Goal: Communication & Community: Answer question/provide support

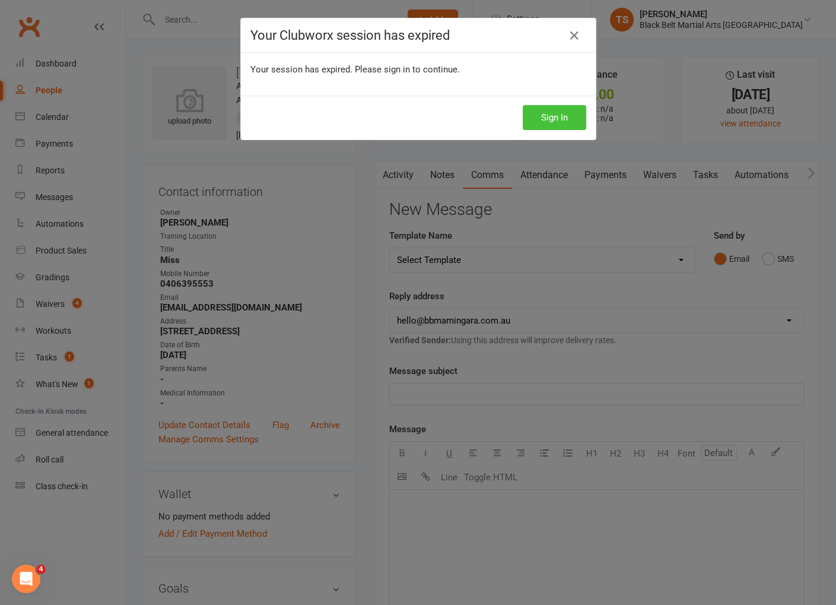
click at [564, 116] on button "Sign In" at bounding box center [555, 117] width 64 height 25
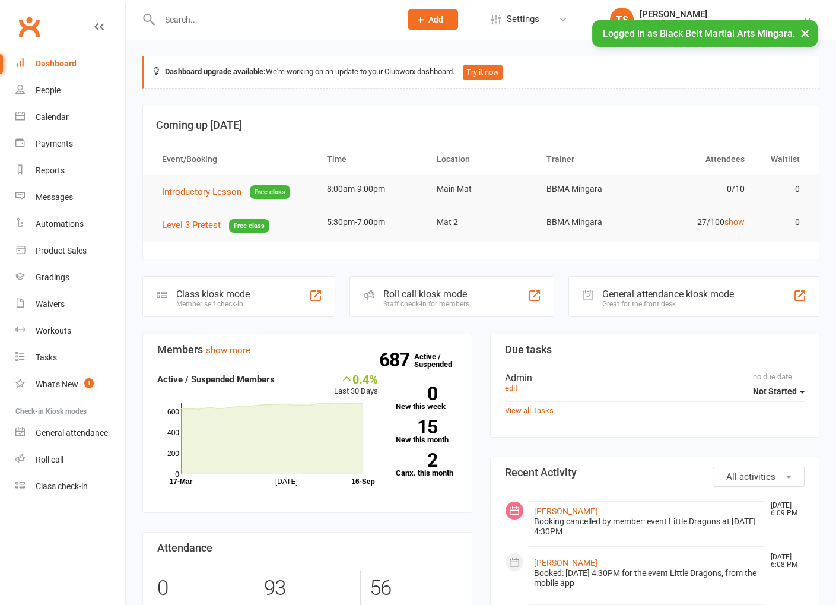
click at [189, 23] on input "text" at bounding box center [274, 19] width 236 height 17
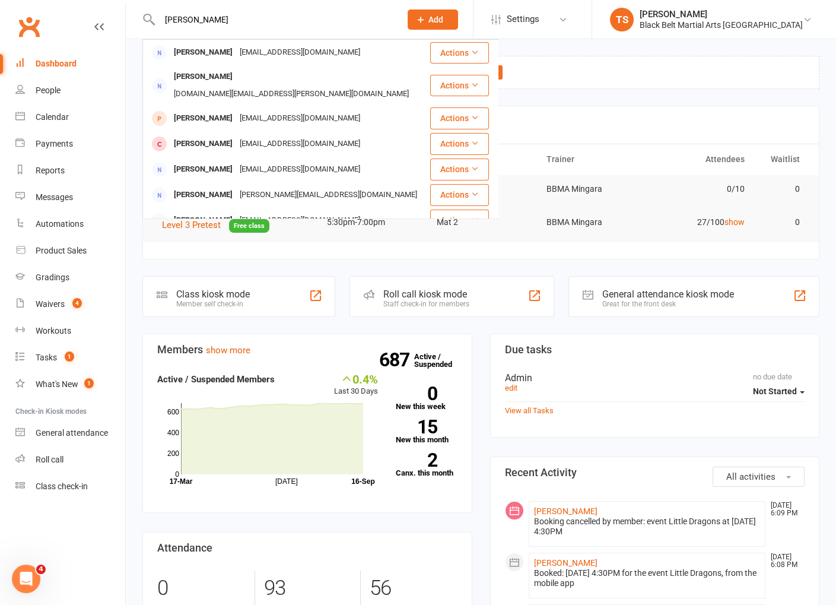
type input "raya suther"
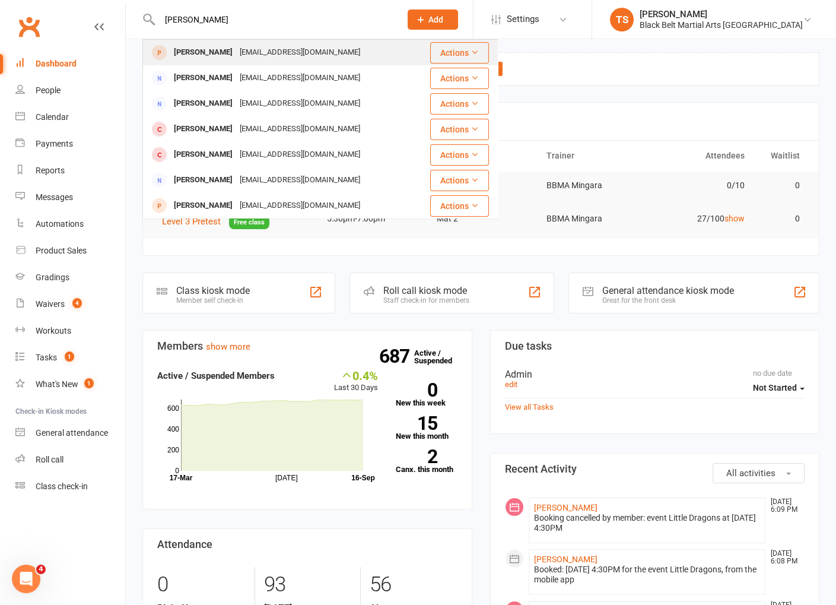
click at [202, 53] on div "Raya Sutherland" at bounding box center [203, 52] width 66 height 17
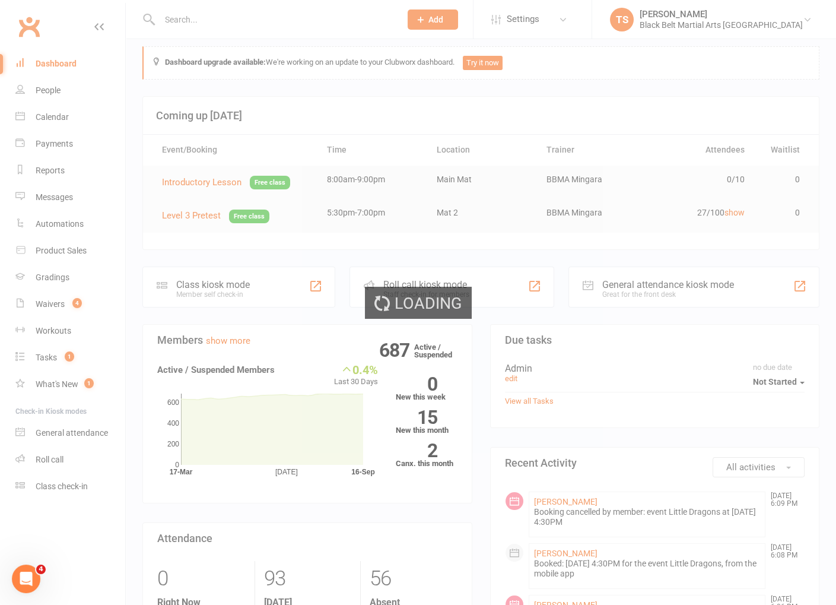
scroll to position [14, 0]
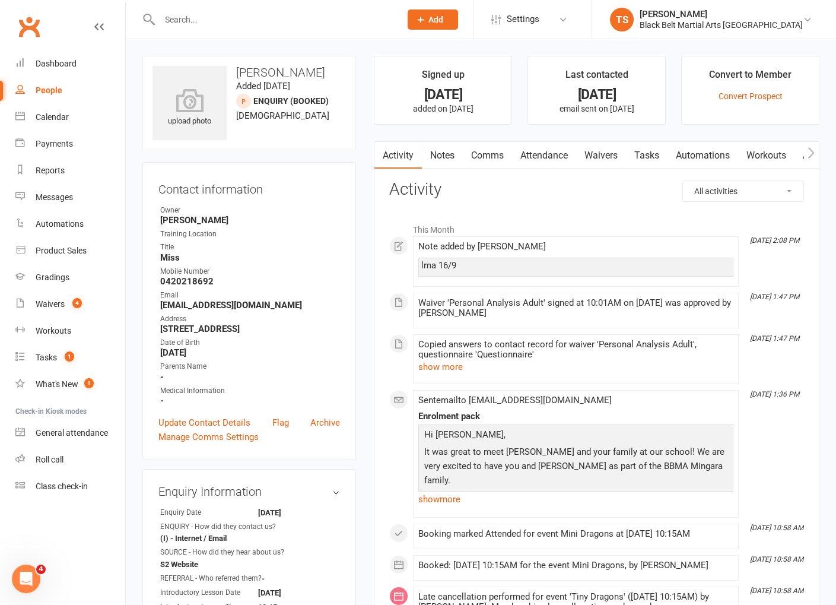
click at [492, 156] on link "Comms" at bounding box center [487, 155] width 49 height 27
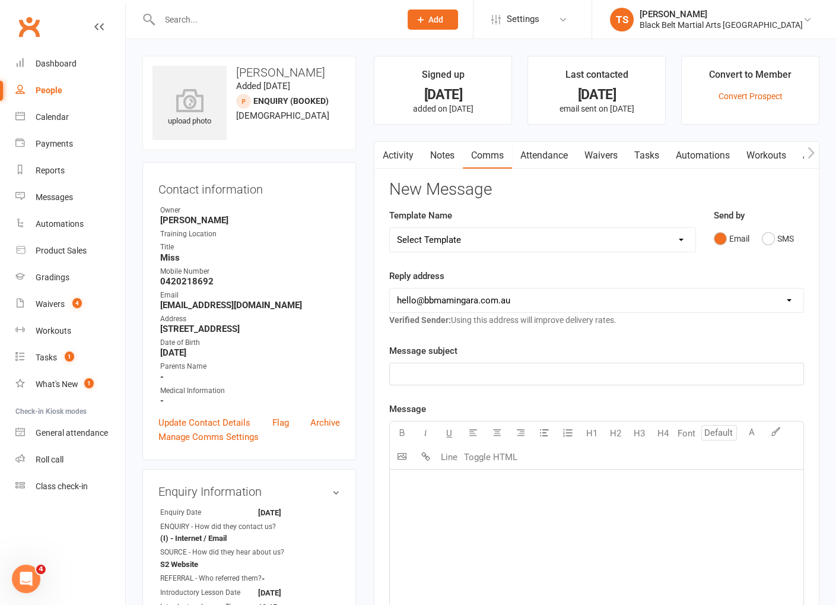
click at [471, 240] on select "Select Template [SMS] 14 Day Absentee AFU Lil Dragons [SMS] 14 day Absentee AFU…" at bounding box center [542, 240] width 305 height 24
select select "15"
click at [390, 228] on select "Select Template [SMS] 14 Day Absentee AFU Lil Dragons [SMS] 14 day Absentee AFU…" at bounding box center [542, 240] width 305 height 24
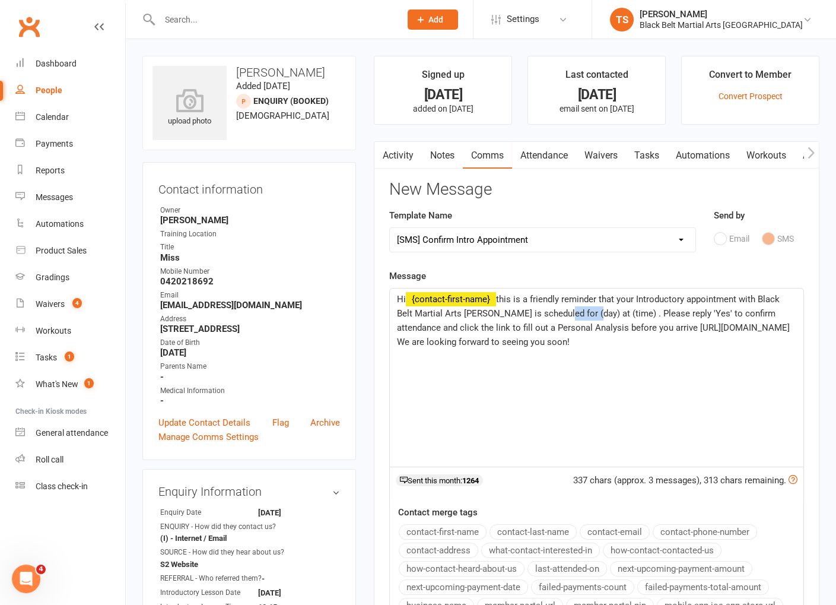
drag, startPoint x: 585, startPoint y: 312, endPoint x: 561, endPoint y: 311, distance: 23.8
click at [558, 313] on span "this is a friendly reminder that your Introductory appointment with Black Belt …" at bounding box center [594, 320] width 395 height 53
click at [728, 312] on span "this is a friendly reminder that your Introductory appointment with Black Belt …" at bounding box center [594, 320] width 395 height 53
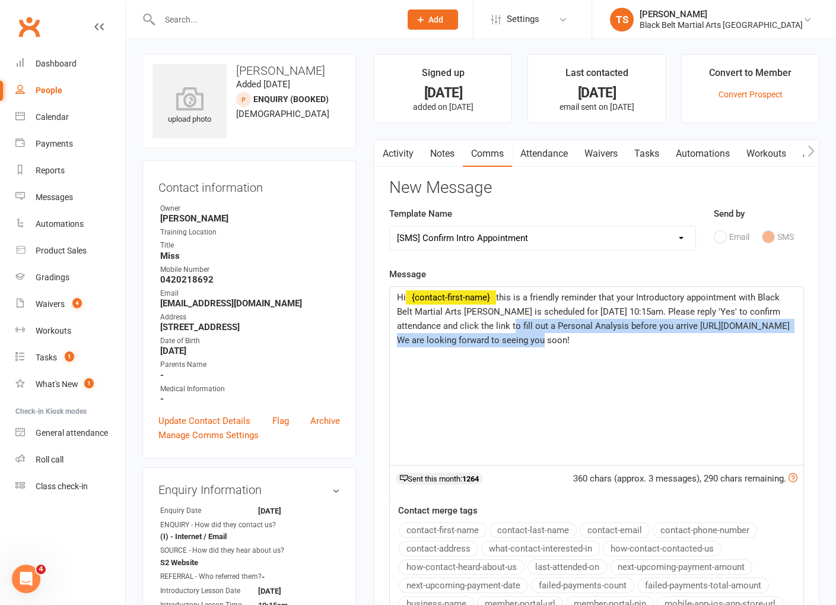
drag, startPoint x: 553, startPoint y: 341, endPoint x: 510, endPoint y: 325, distance: 46.2
click at [510, 325] on span "this is a friendly reminder that your Introductory appointment with Black Belt …" at bounding box center [594, 318] width 395 height 53
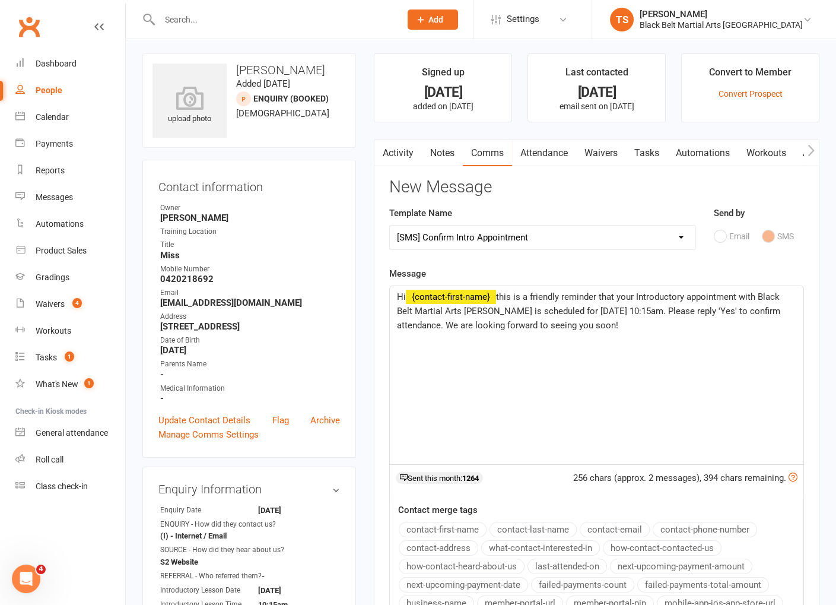
click at [695, 318] on p "Hi ﻿ {contact-first-name} this is a friendly reminder that your Introductory ap…" at bounding box center [596, 311] width 399 height 43
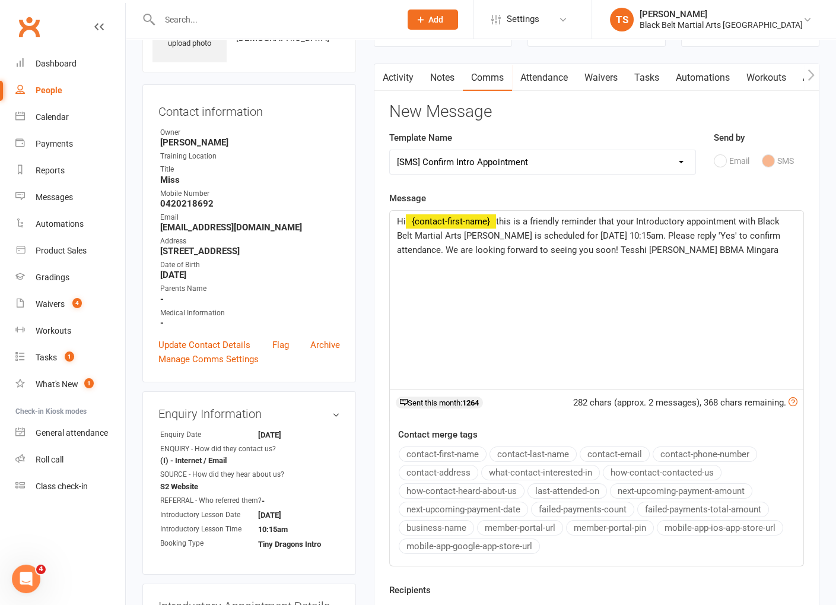
scroll to position [132, 0]
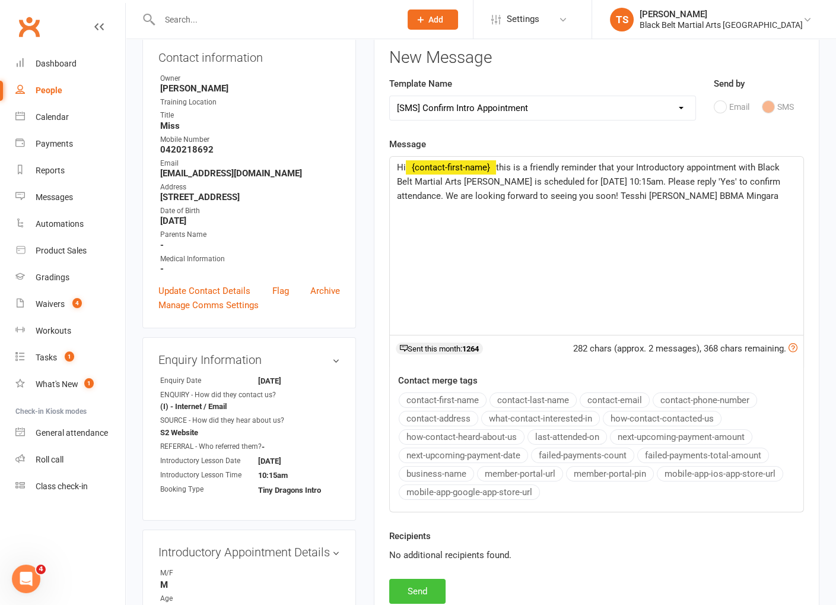
click at [429, 586] on button "Send" at bounding box center [417, 591] width 56 height 25
select select
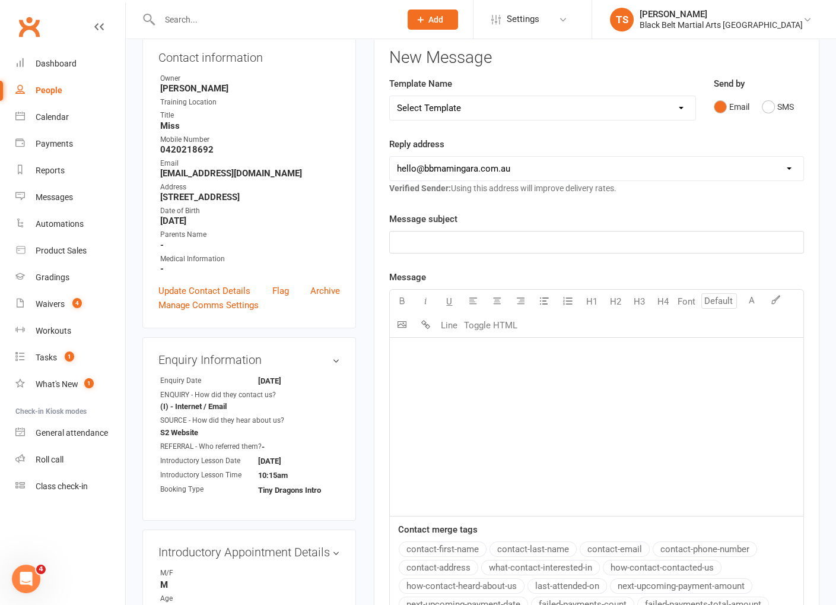
scroll to position [129, 0]
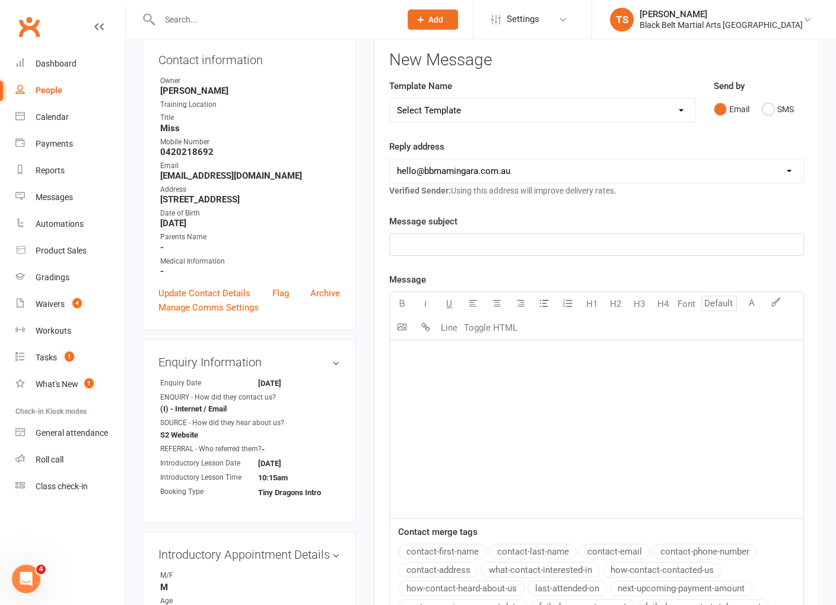
click at [189, 14] on input "text" at bounding box center [274, 19] width 236 height 17
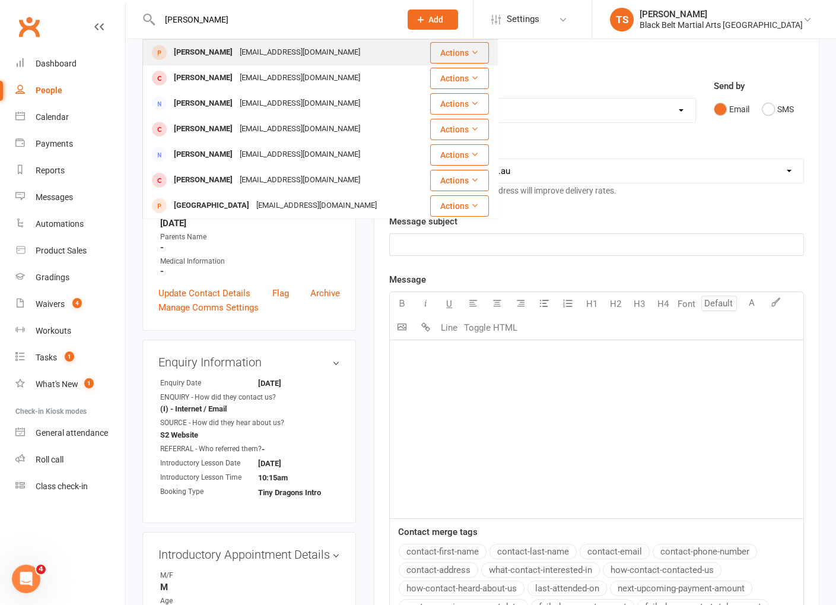
type input "tom yo"
click at [201, 49] on div "Tom Ouzan-Zan Zer Mak" at bounding box center [203, 52] width 66 height 17
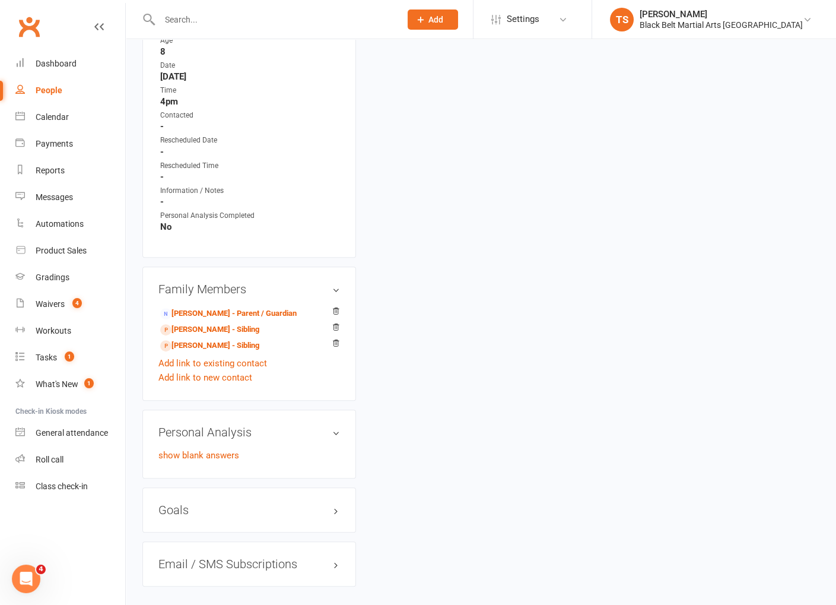
scroll to position [724, 0]
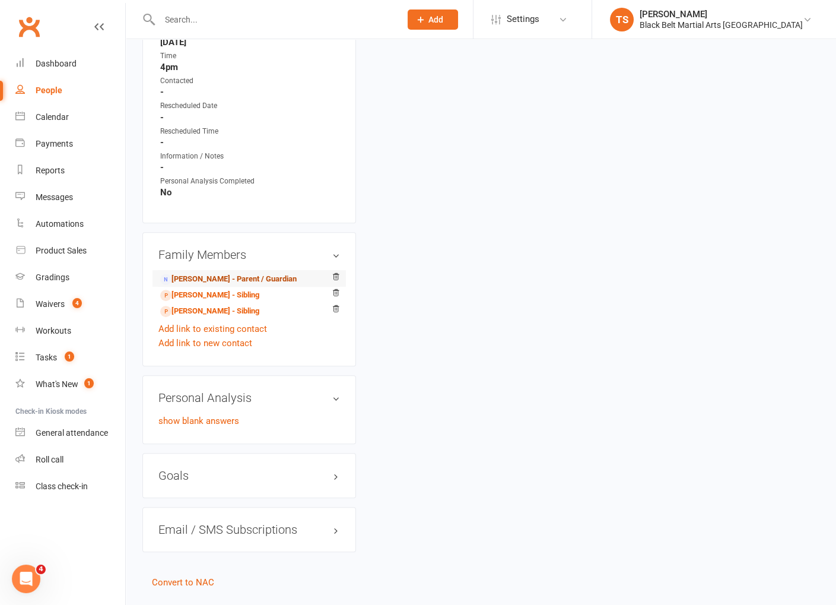
click at [223, 277] on link "Yohan Ouzan-Zan Zer Mak - Parent / Guardian" at bounding box center [228, 279] width 137 height 12
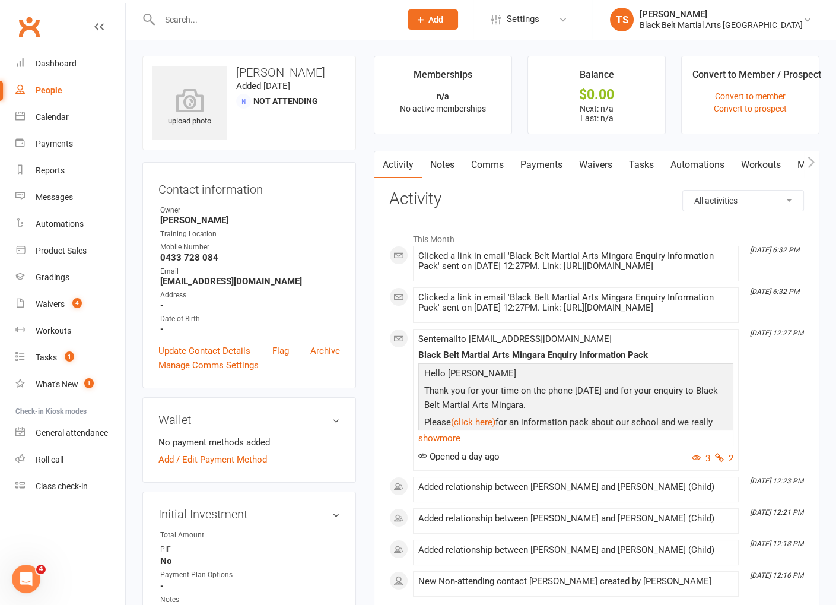
click at [496, 168] on link "Comms" at bounding box center [487, 164] width 49 height 27
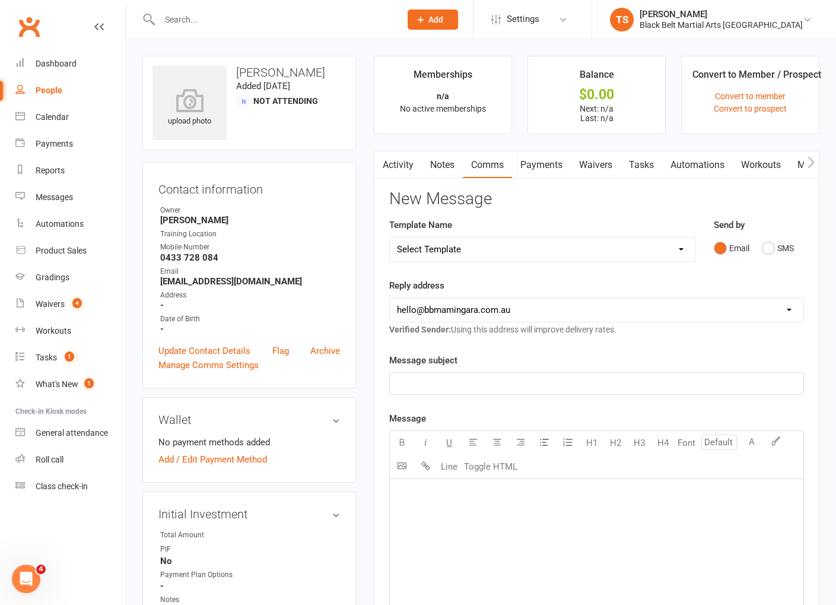
click at [494, 247] on select "Select Template [SMS] 14 Day Absentee AFU Lil Dragons [SMS] 14 day Absentee AFU…" at bounding box center [542, 249] width 305 height 24
select select "15"
click at [390, 237] on select "Select Template [SMS] 14 Day Absentee AFU Lil Dragons [SMS] 14 day Absentee AFU…" at bounding box center [542, 249] width 305 height 24
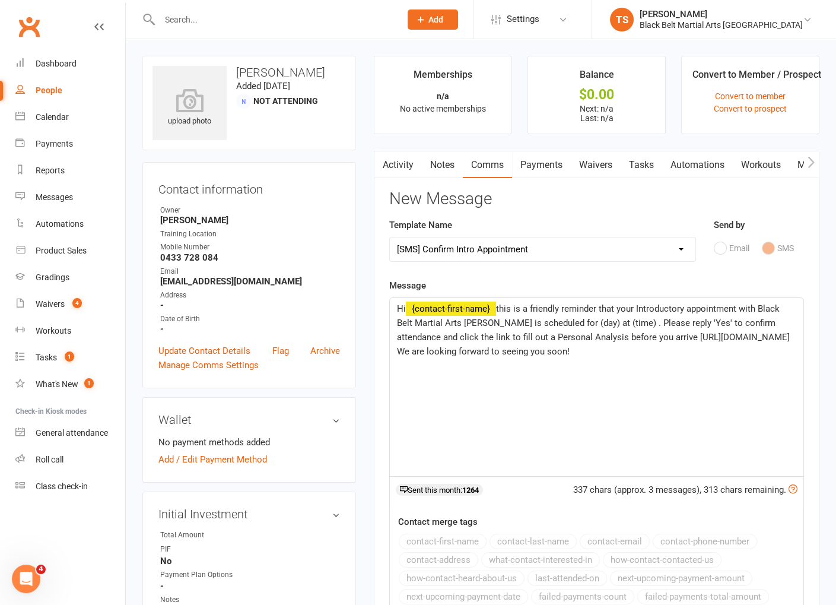
click at [742, 310] on span "this is a friendly reminder that your Introductory appointment with Black Belt …" at bounding box center [594, 329] width 395 height 53
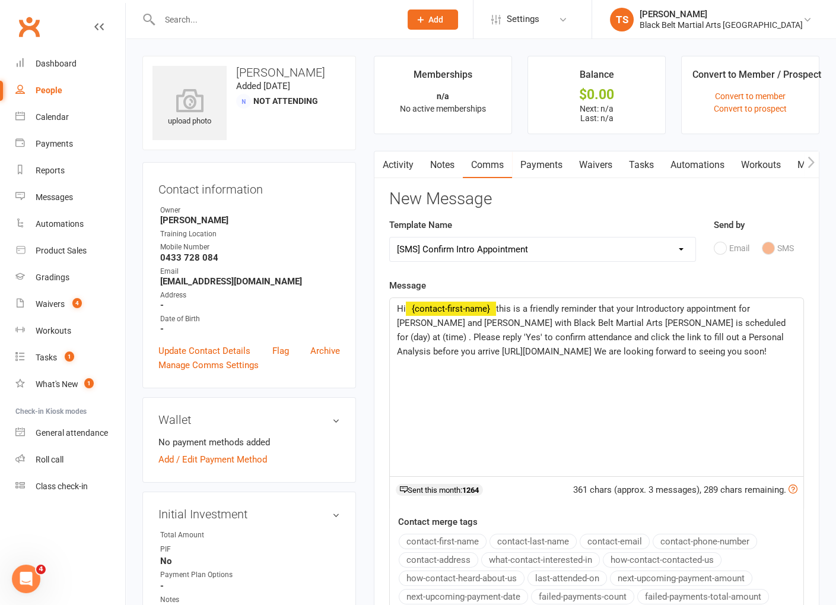
click at [700, 322] on span "this is a friendly reminder that your Introductory appointment for Tom Sophie a…" at bounding box center [592, 329] width 391 height 53
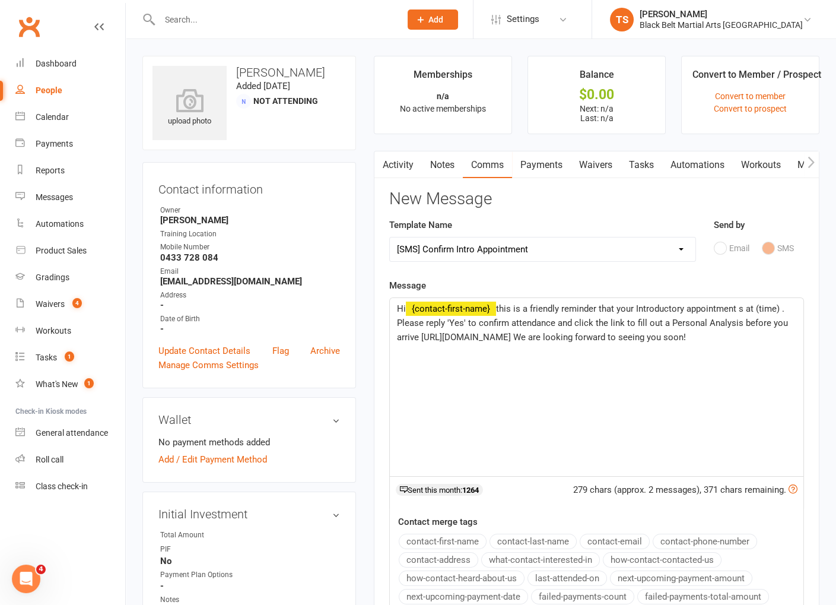
click at [383, 163] on icon "button" at bounding box center [382, 162] width 7 height 12
click at [399, 165] on link "Activity" at bounding box center [398, 164] width 47 height 27
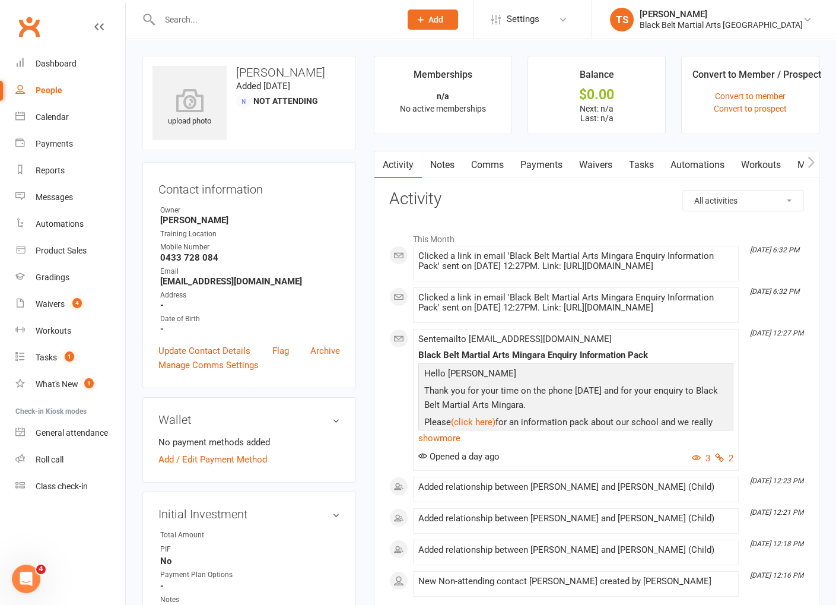
click at [494, 163] on link "Comms" at bounding box center [487, 164] width 49 height 27
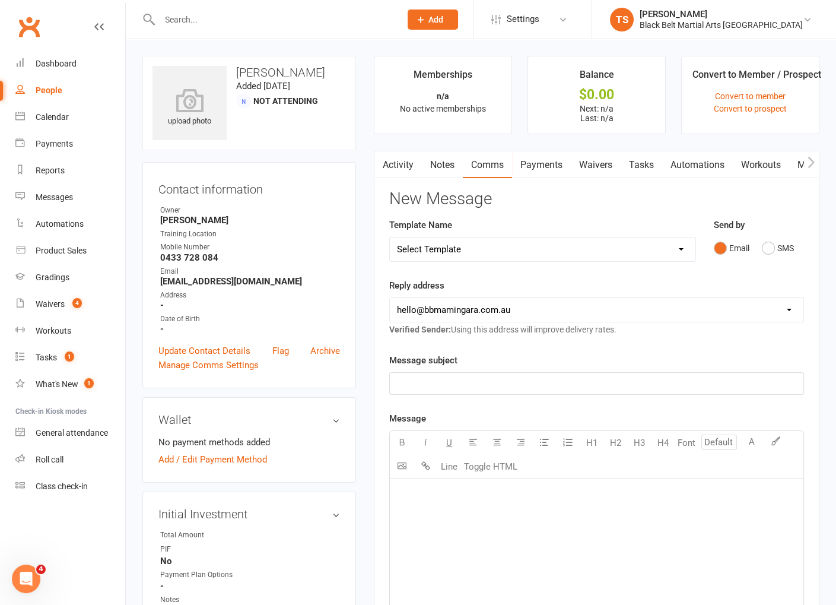
click at [498, 239] on select "Select Template [SMS] 14 Day Absentee AFU Lil Dragons [SMS] 14 day Absentee AFU…" at bounding box center [542, 249] width 305 height 24
select select "15"
click at [390, 237] on select "Select Template [SMS] 14 Day Absentee AFU Lil Dragons [SMS] 14 day Absentee AFU…" at bounding box center [542, 249] width 305 height 24
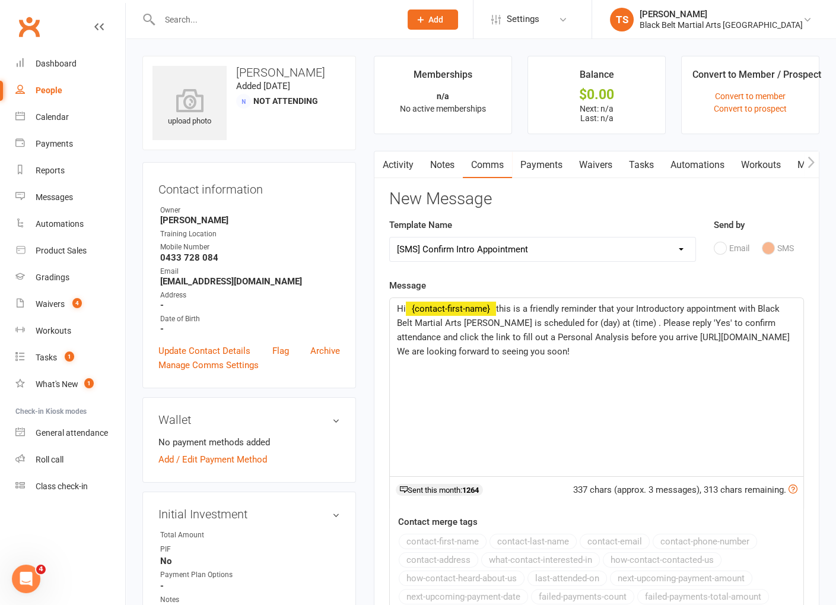
click at [742, 307] on span "this is a friendly reminder that your Introductory appointment with Black Belt …" at bounding box center [594, 329] width 395 height 53
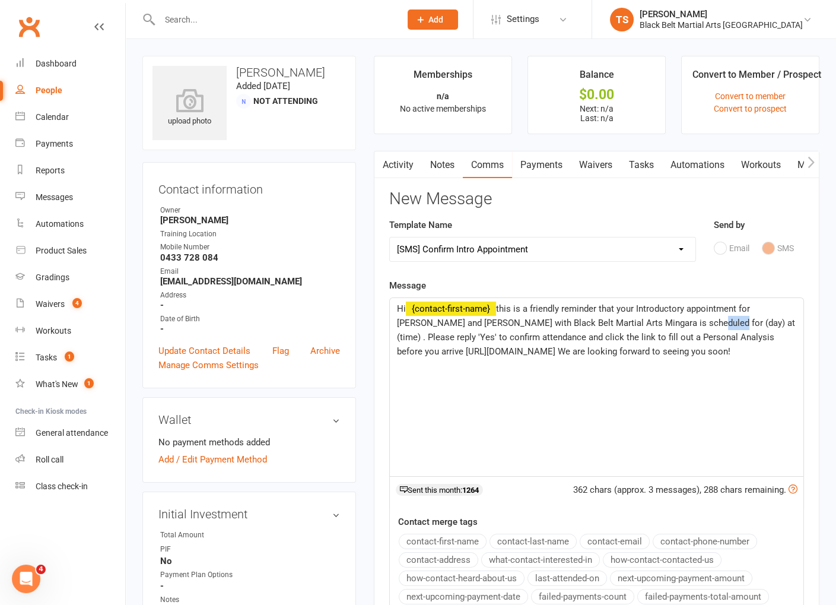
drag, startPoint x: 700, startPoint y: 324, endPoint x: 683, endPoint y: 325, distance: 17.8
click at [680, 325] on span "this is a friendly reminder that your Introductory appointment for Tom, Sophie …" at bounding box center [597, 329] width 401 height 53
click at [455, 337] on span "this is a friendly reminder that your Introductory appointment for Tom, Sophie …" at bounding box center [595, 329] width 397 height 53
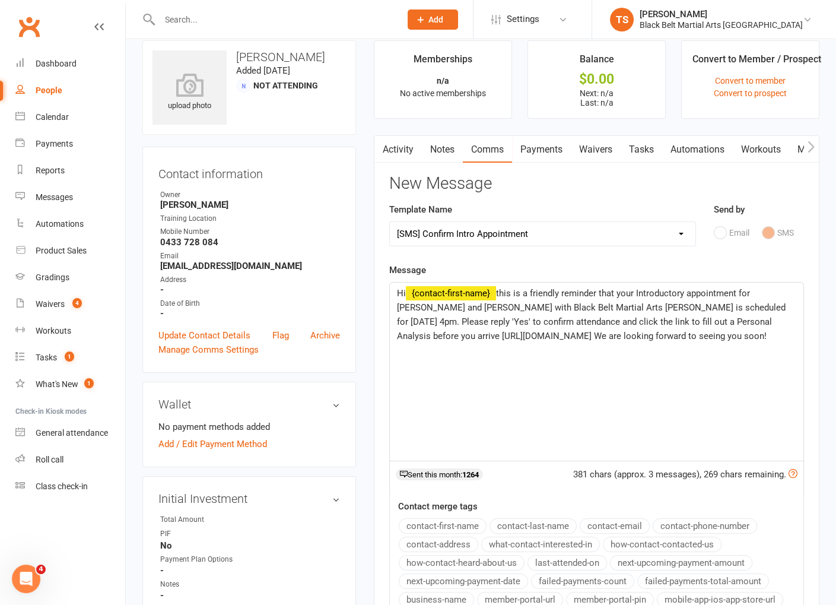
click at [798, 332] on div "Hi ﻿ {contact-first-name} this is a friendly reminder that your Introductory ap…" at bounding box center [597, 372] width 414 height 178
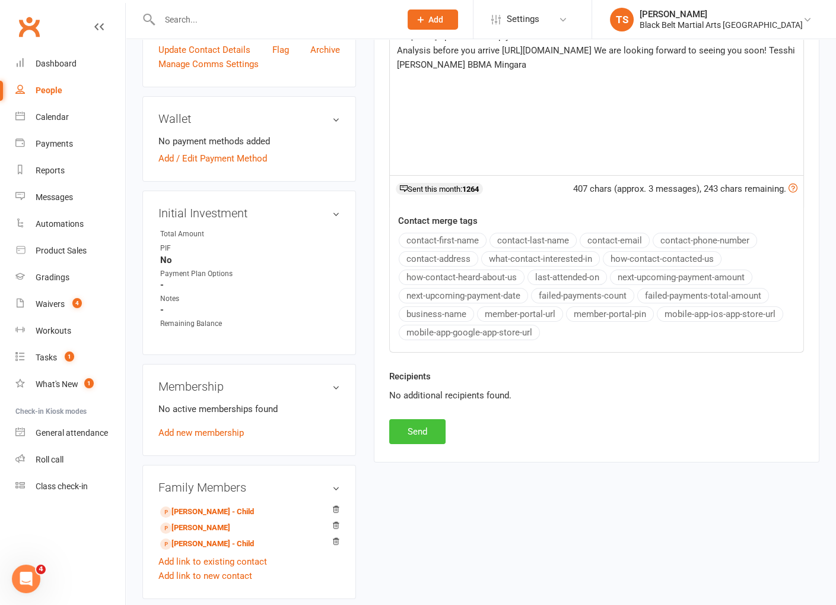
scroll to position [302, 0]
click at [410, 427] on button "Send" at bounding box center [417, 430] width 56 height 25
select select
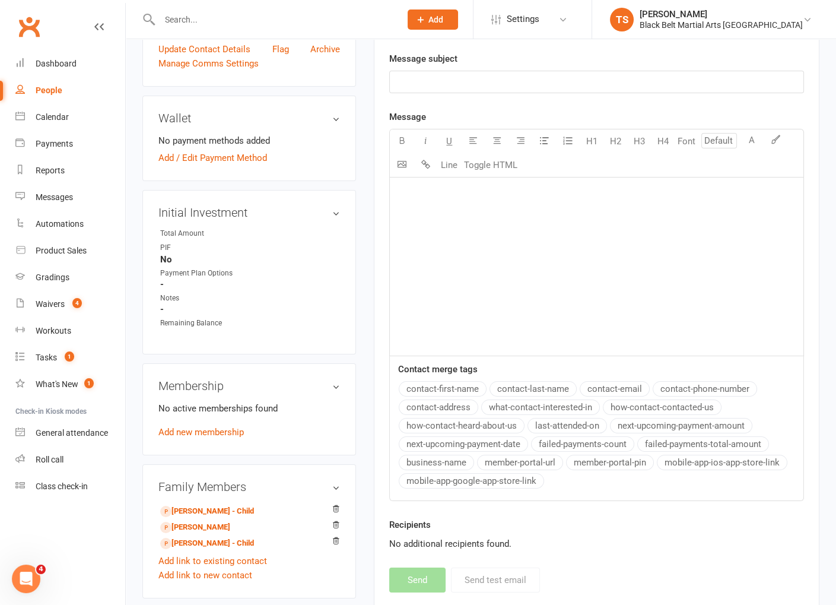
scroll to position [304, 0]
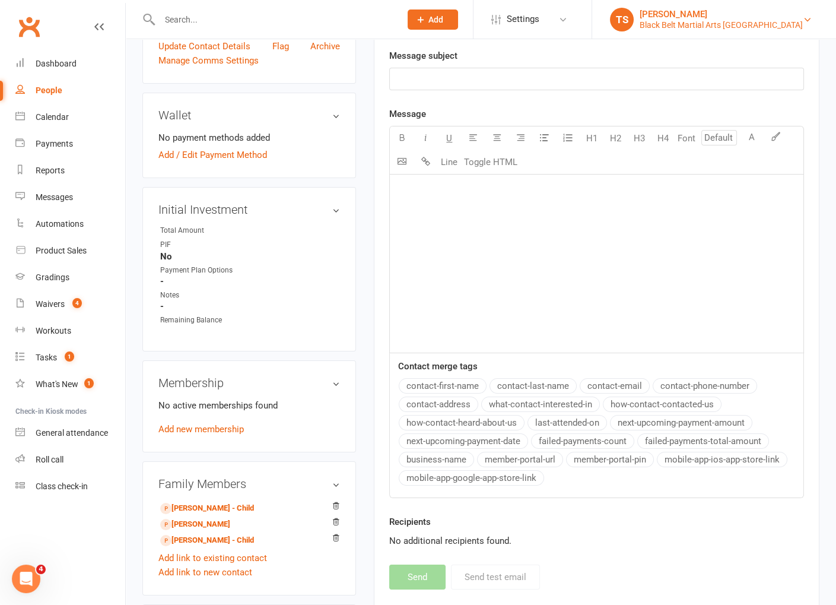
click at [721, 23] on div "Black Belt Martial Arts [GEOGRAPHIC_DATA]" at bounding box center [721, 25] width 163 height 11
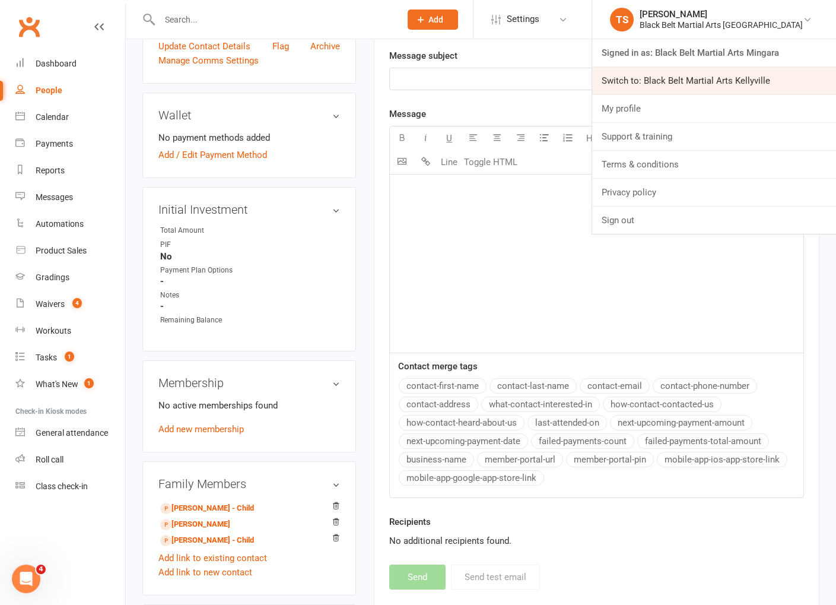
click at [744, 81] on link "Switch to: Black Belt Martial Arts Kellyville" at bounding box center [714, 80] width 244 height 27
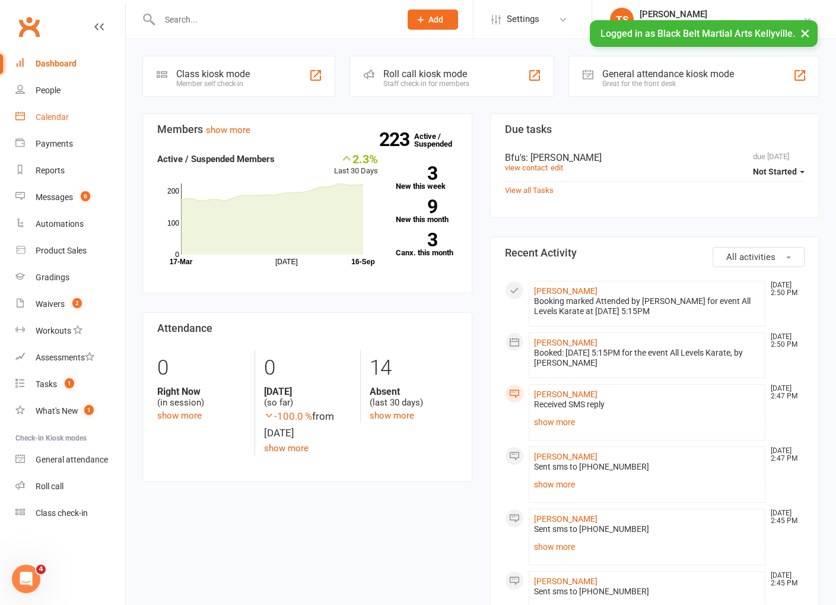
drag, startPoint x: 49, startPoint y: 120, endPoint x: 62, endPoint y: 125, distance: 14.1
click at [49, 120] on div "Calendar" at bounding box center [52, 116] width 33 height 9
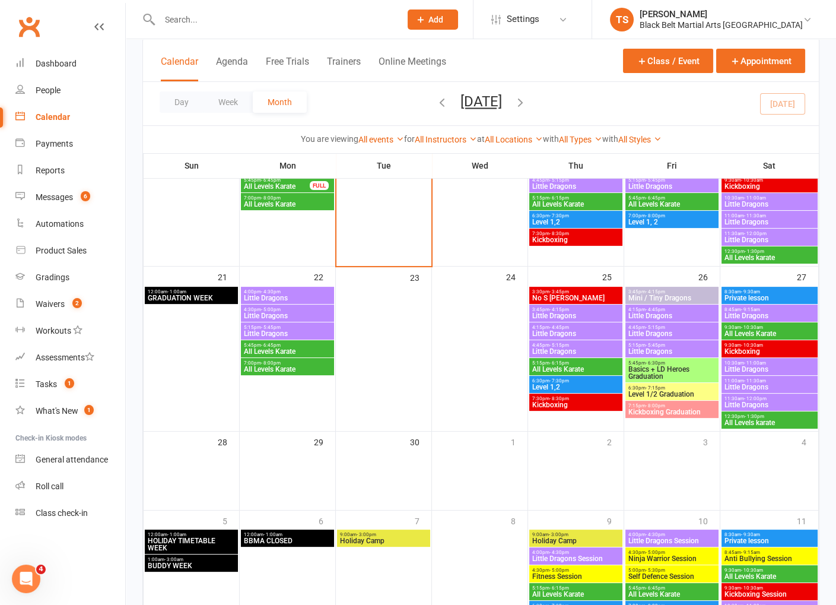
scroll to position [537, 0]
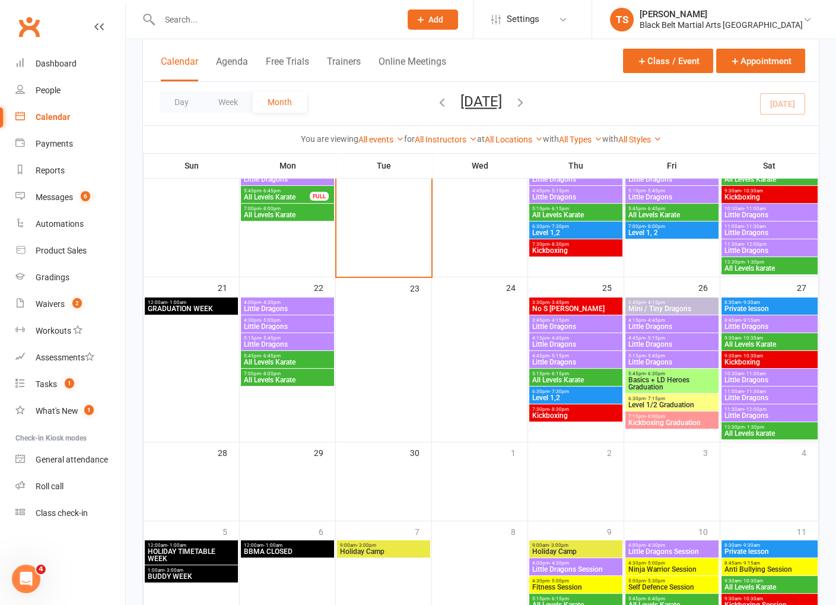
click at [238, 21] on input "text" at bounding box center [274, 19] width 236 height 17
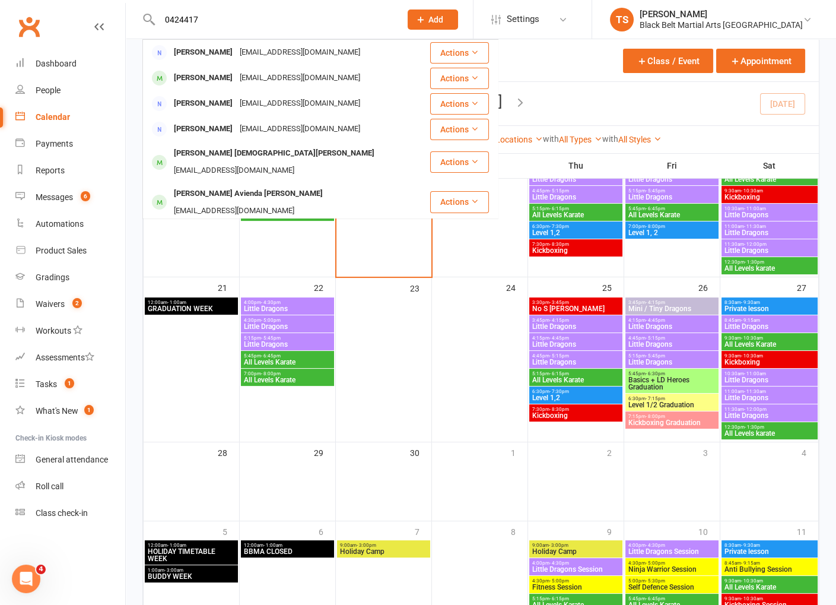
type input "0424417"
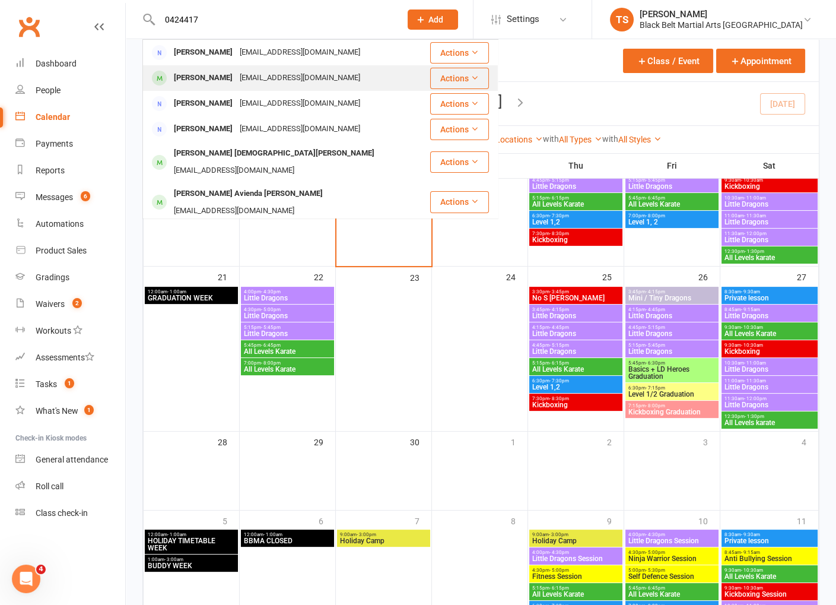
click at [208, 73] on div "Lucas Milton-White" at bounding box center [203, 77] width 66 height 17
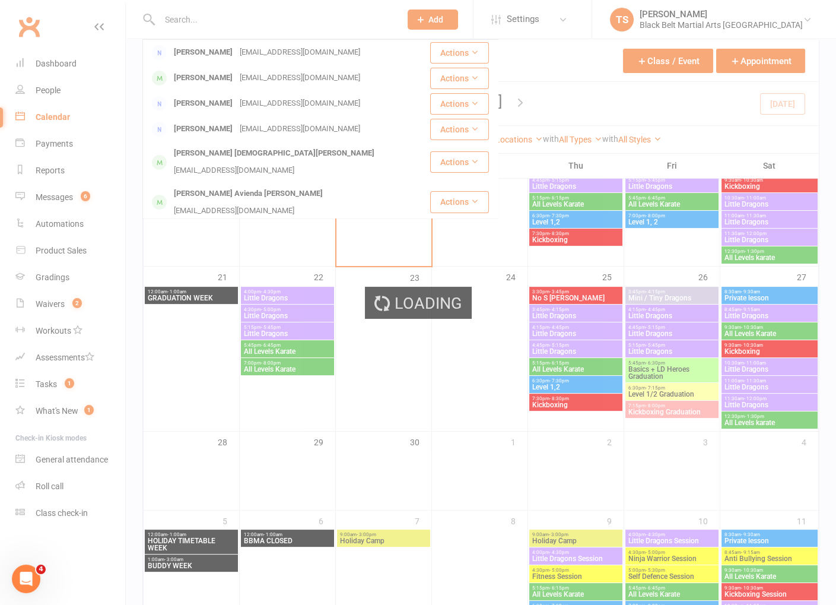
scroll to position [550, 0]
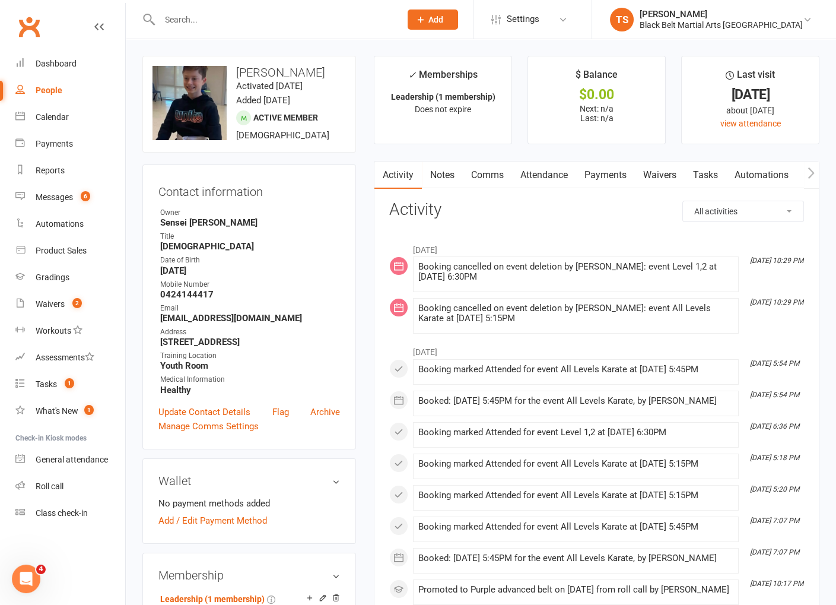
click at [191, 20] on input "text" at bounding box center [274, 19] width 236 height 17
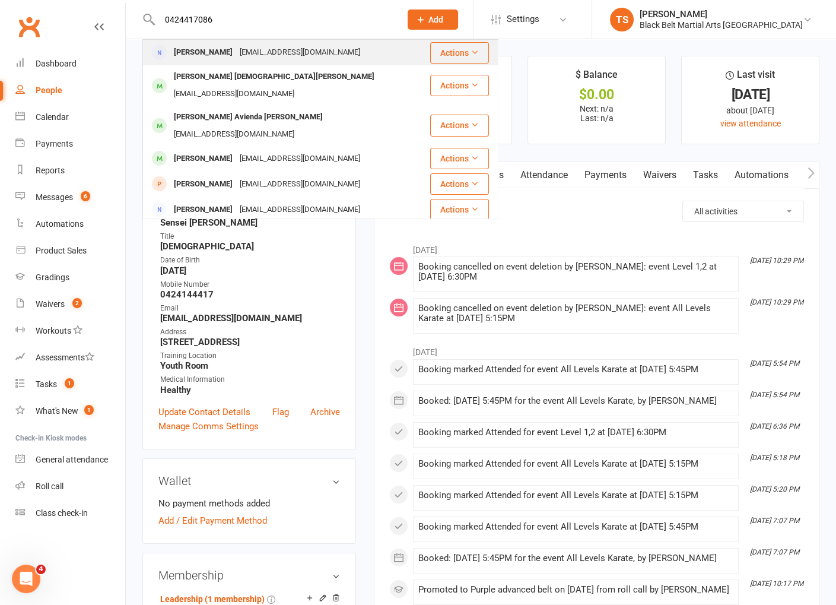
type input "0424417086"
click at [214, 55] on div "Erwin Bautista" at bounding box center [203, 52] width 66 height 17
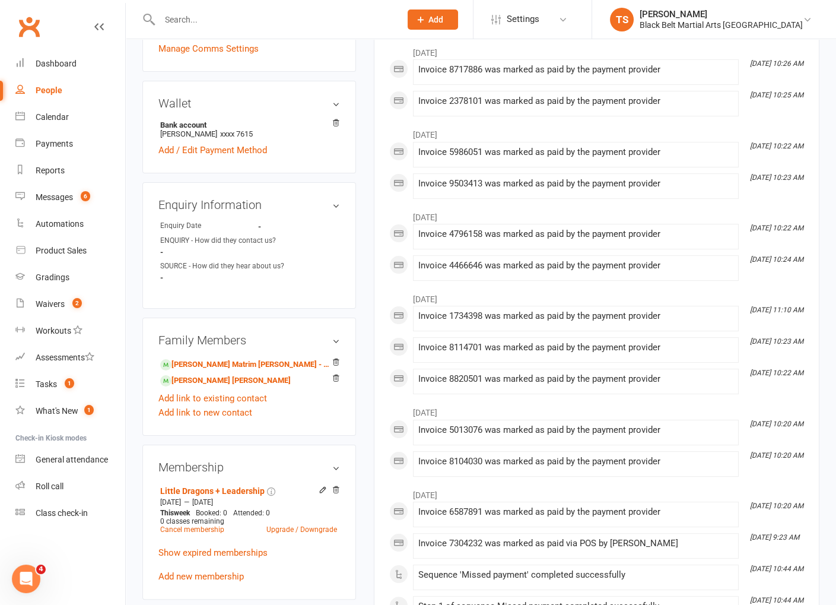
scroll to position [354, 0]
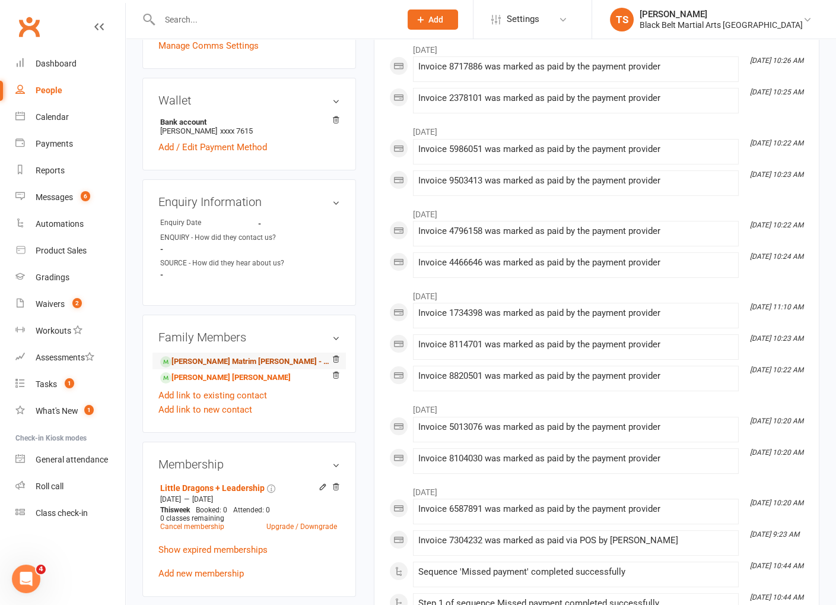
click at [239, 368] on link "Francis Matrim Bautista - Child" at bounding box center [247, 362] width 174 height 12
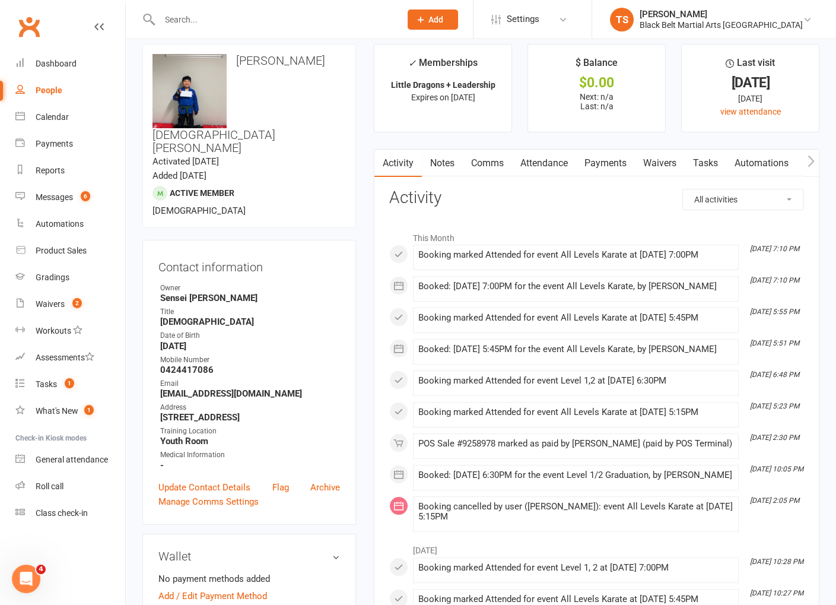
scroll to position [13, 0]
click at [492, 163] on link "Comms" at bounding box center [487, 161] width 49 height 27
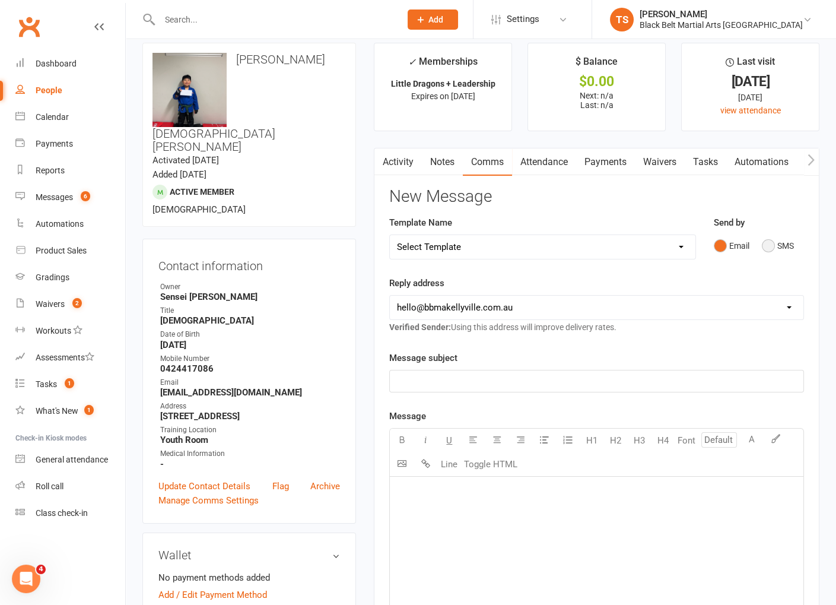
click at [772, 246] on button "SMS" at bounding box center [778, 245] width 32 height 23
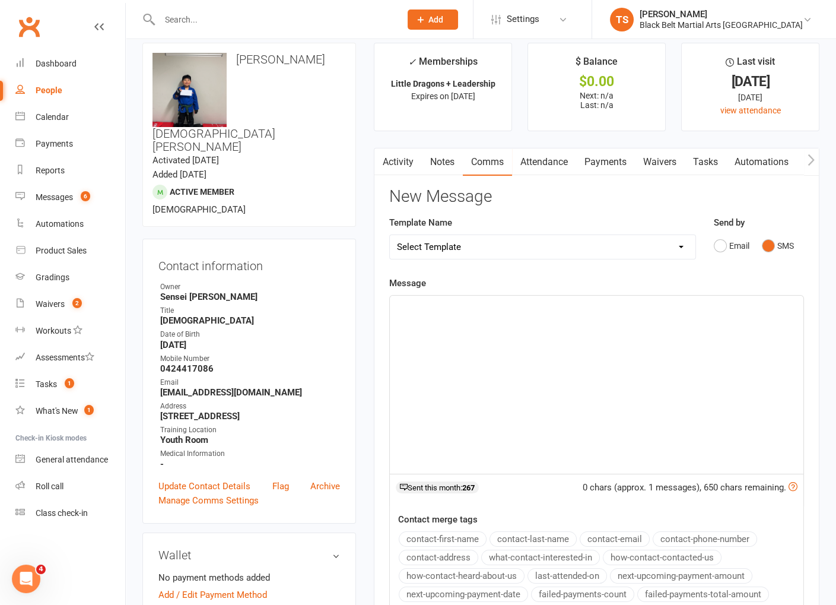
click at [599, 341] on div "﻿" at bounding box center [597, 385] width 414 height 178
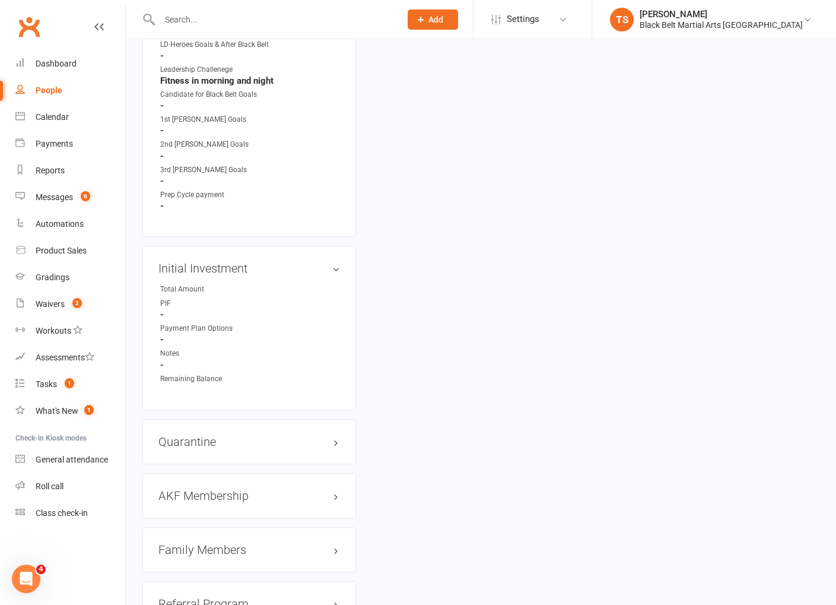
scroll to position [1067, 0]
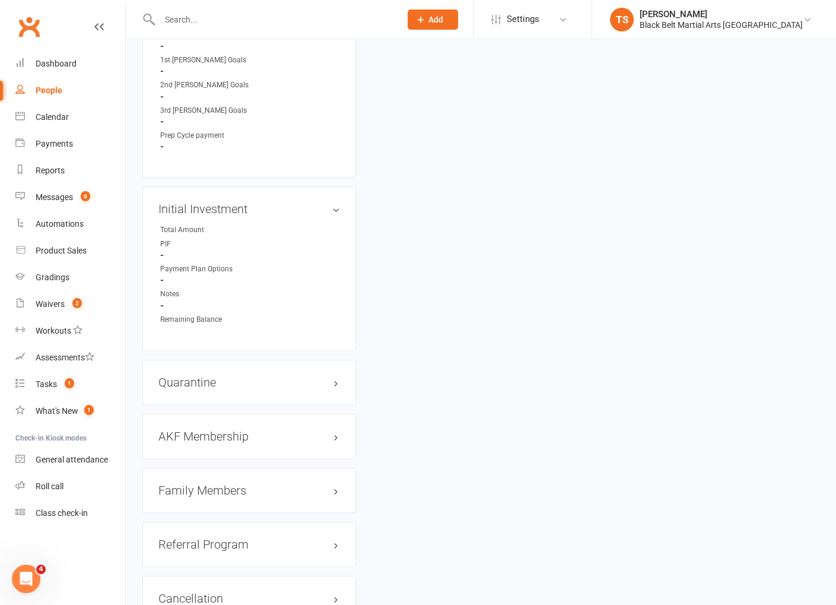
click at [191, 484] on h3 "Family Members" at bounding box center [249, 490] width 182 height 13
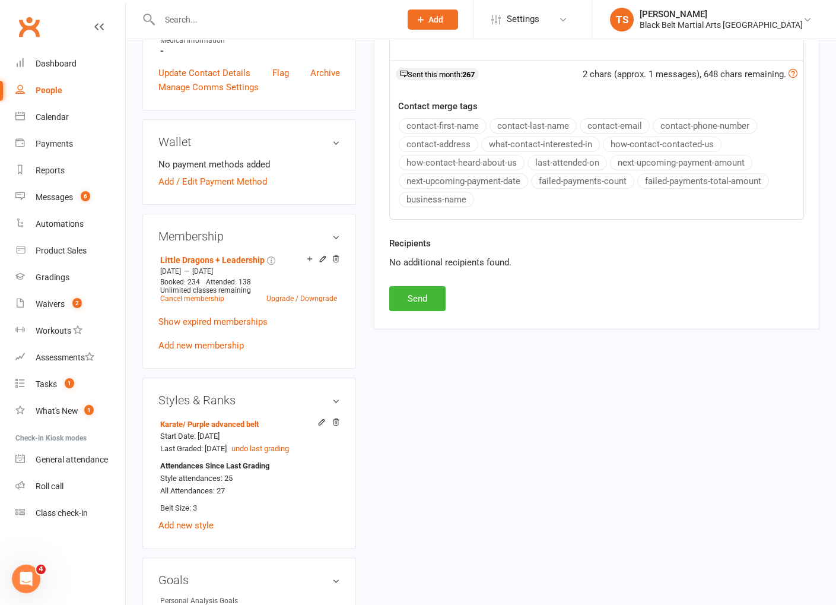
scroll to position [0, 0]
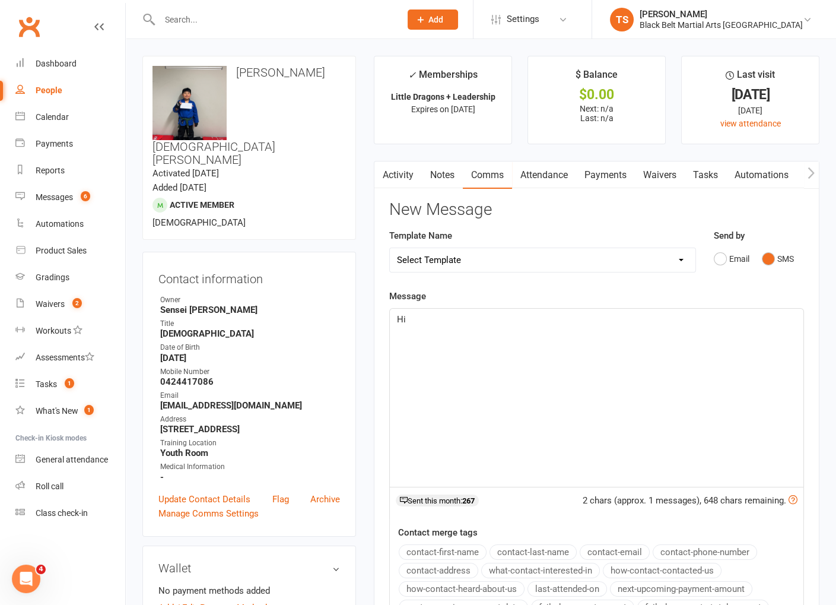
click at [431, 312] on p "Hi" at bounding box center [596, 319] width 399 height 14
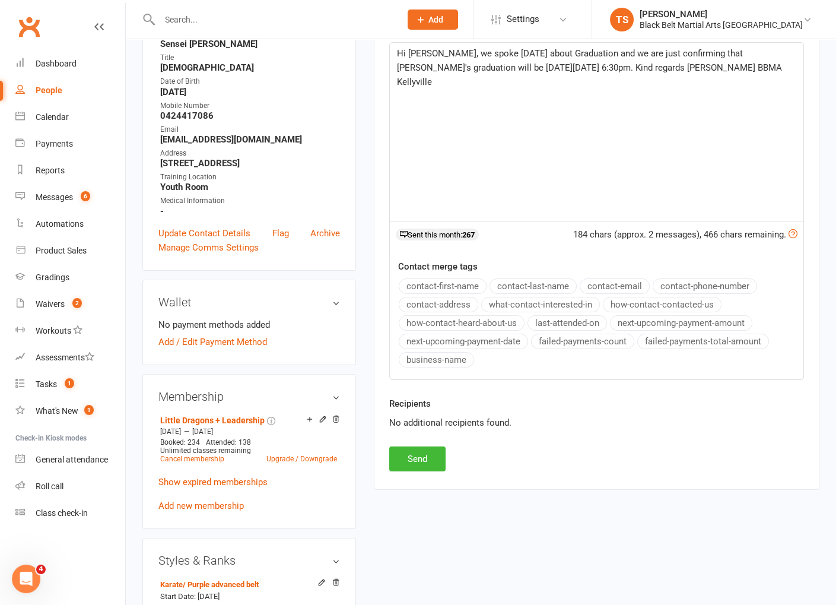
scroll to position [382, 0]
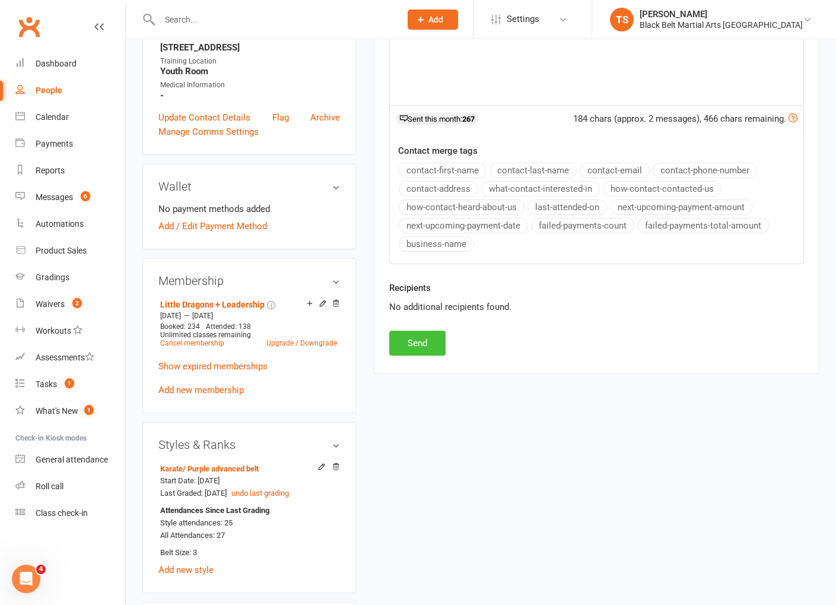
click at [415, 341] on button "Send" at bounding box center [417, 343] width 56 height 25
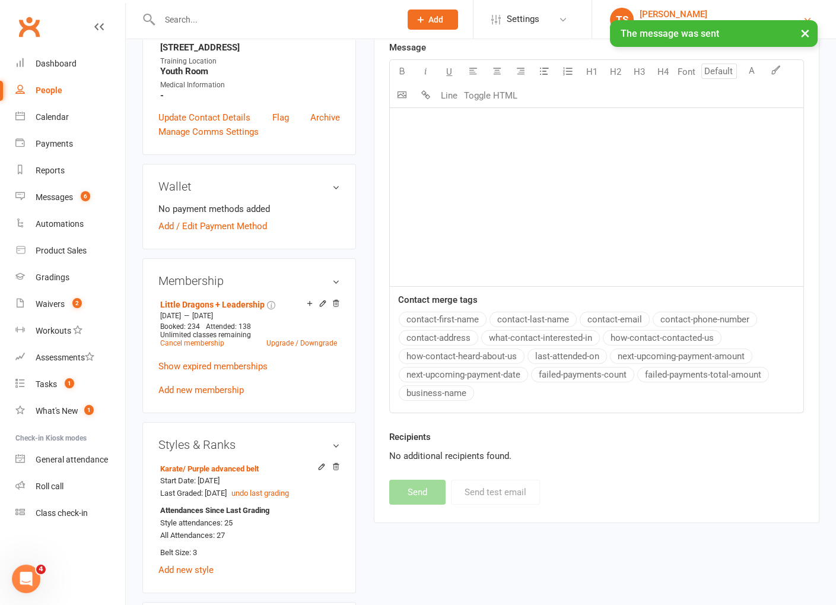
click at [720, 13] on div "Tanya Smith" at bounding box center [721, 14] width 163 height 11
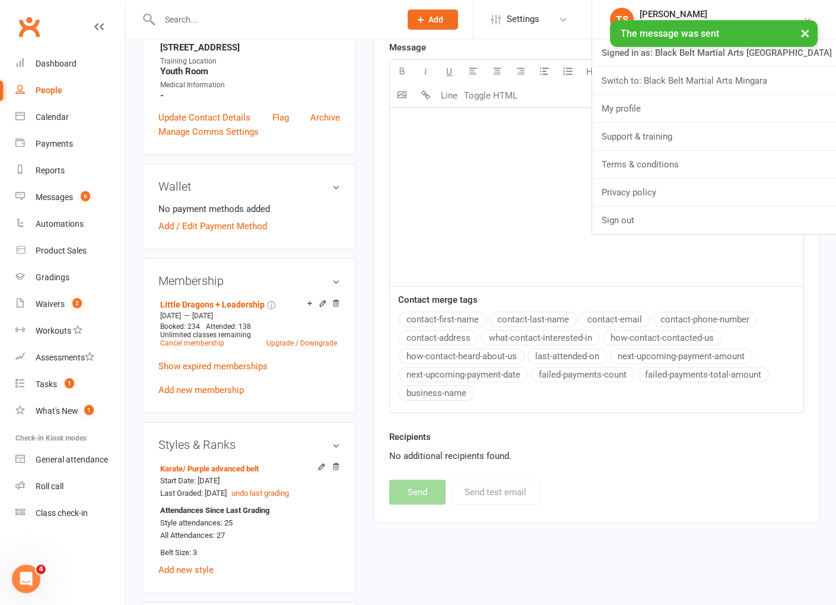
click at [802, 33] on button "×" at bounding box center [805, 33] width 21 height 26
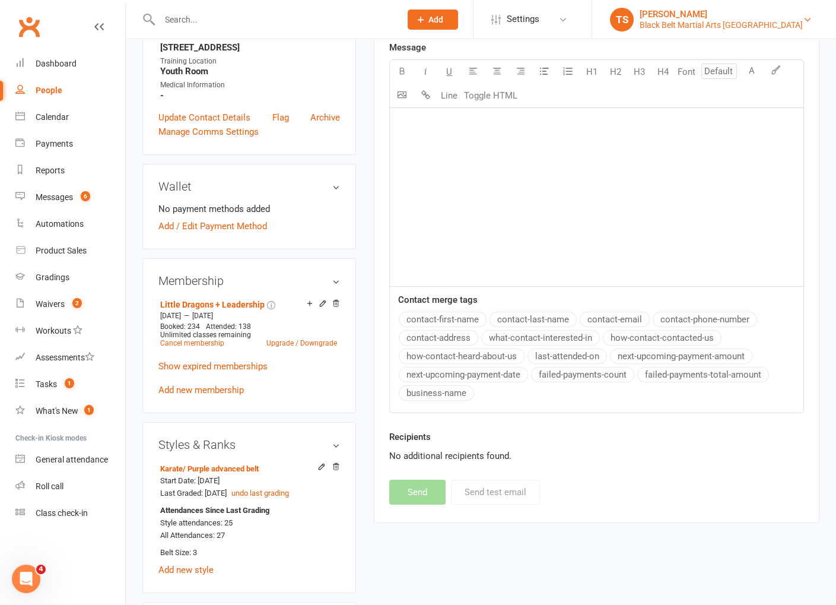
click at [778, 23] on div "Black Belt Martial Arts Kellyville" at bounding box center [721, 25] width 163 height 11
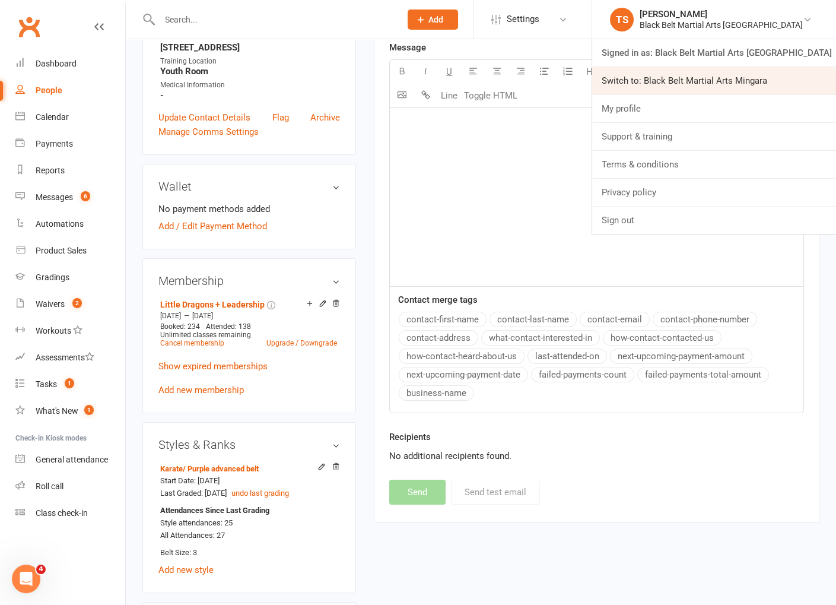
click at [801, 84] on link "Switch to: Black Belt Martial Arts Mingara" at bounding box center [714, 80] width 244 height 27
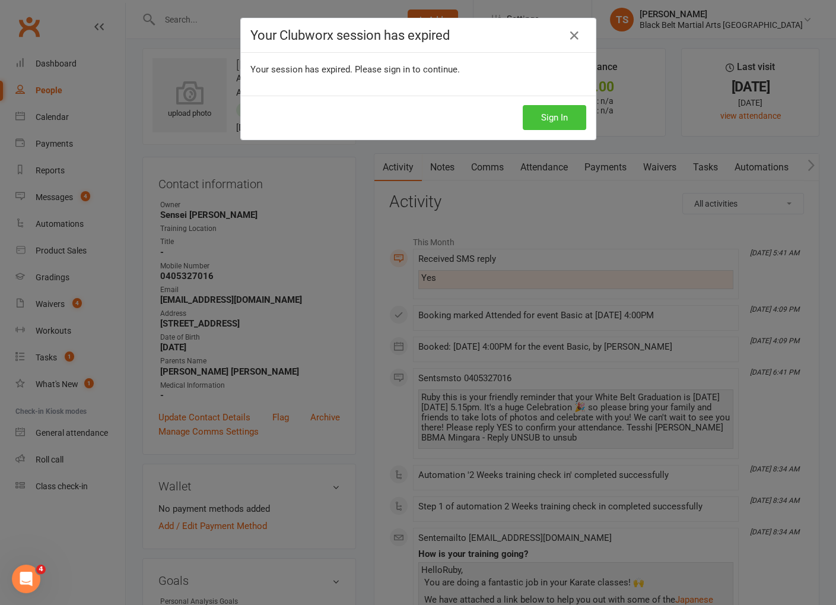
drag, startPoint x: 554, startPoint y: 122, endPoint x: 560, endPoint y: 123, distance: 6.1
click at [556, 122] on button "Sign In" at bounding box center [555, 117] width 64 height 25
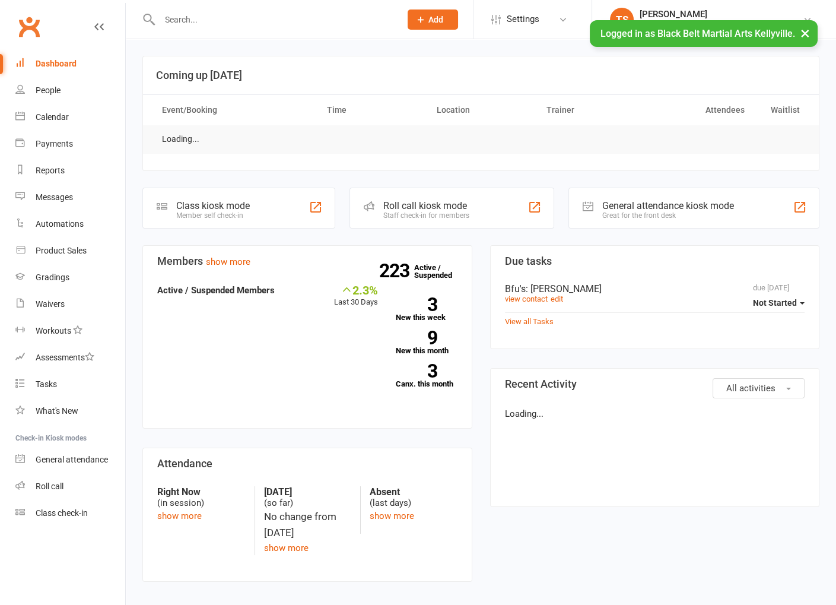
click at [746, 35] on span "Logged in as Black Belt Martial Arts Kellyville." at bounding box center [698, 33] width 195 height 11
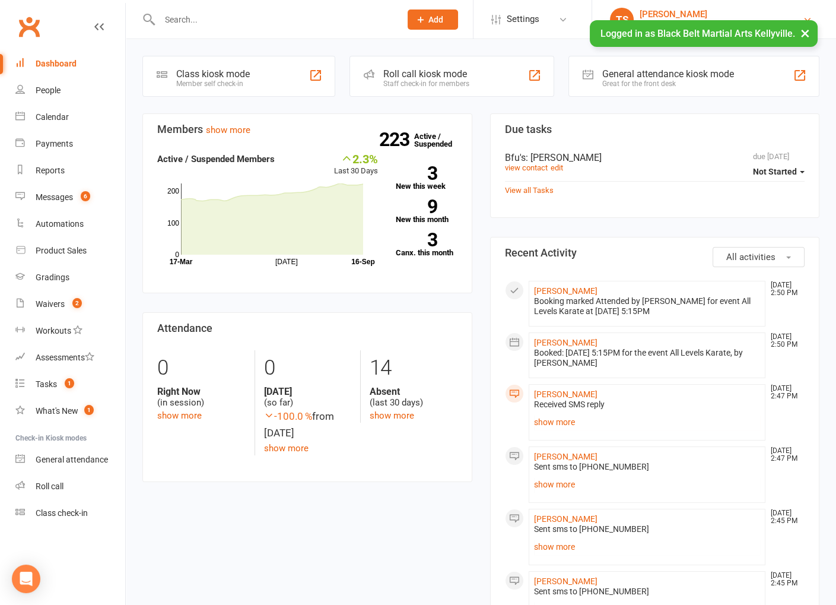
click at [706, 15] on div "[PERSON_NAME]" at bounding box center [721, 14] width 163 height 11
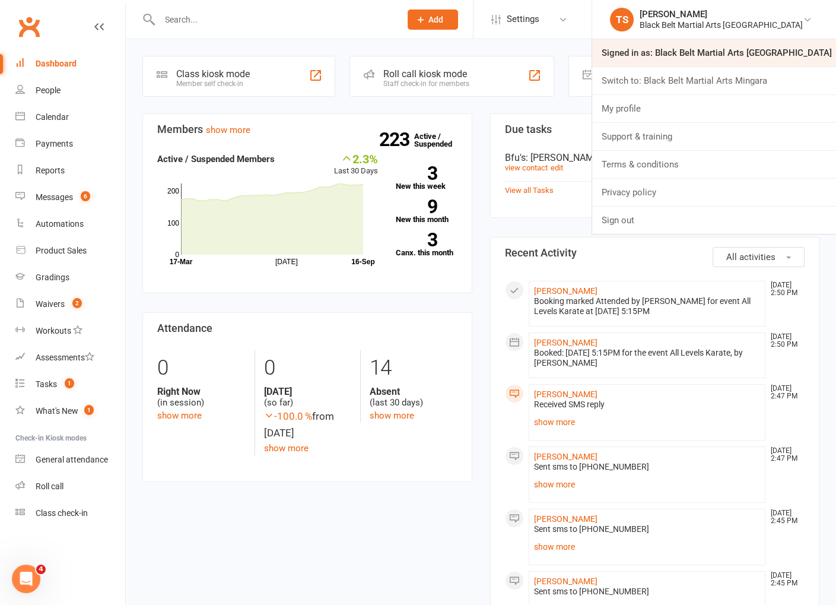
click at [741, 59] on link "Signed in as: Black Belt Martial Arts Kellyville" at bounding box center [714, 52] width 244 height 27
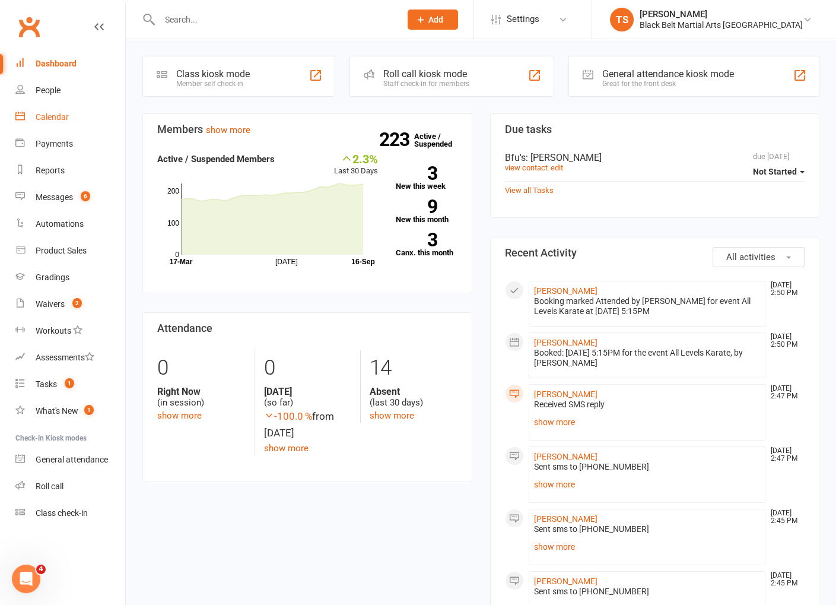
click at [56, 117] on div "Calendar" at bounding box center [52, 116] width 33 height 9
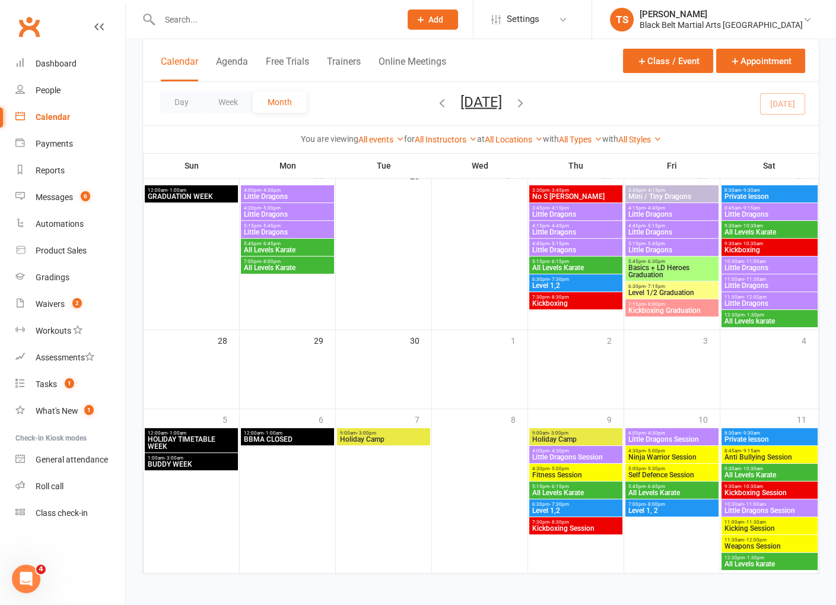
scroll to position [574, 0]
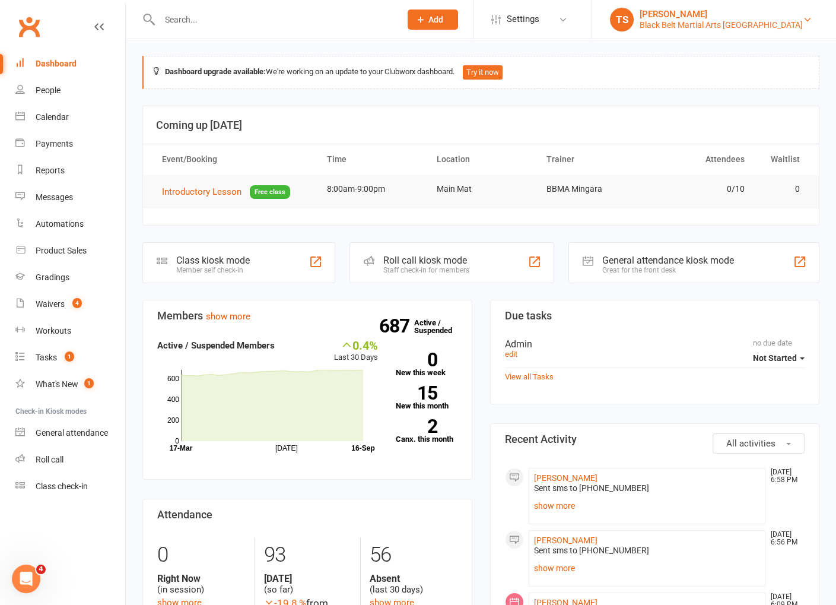
click at [735, 30] on div "Black Belt Martial Arts [GEOGRAPHIC_DATA]" at bounding box center [721, 25] width 163 height 11
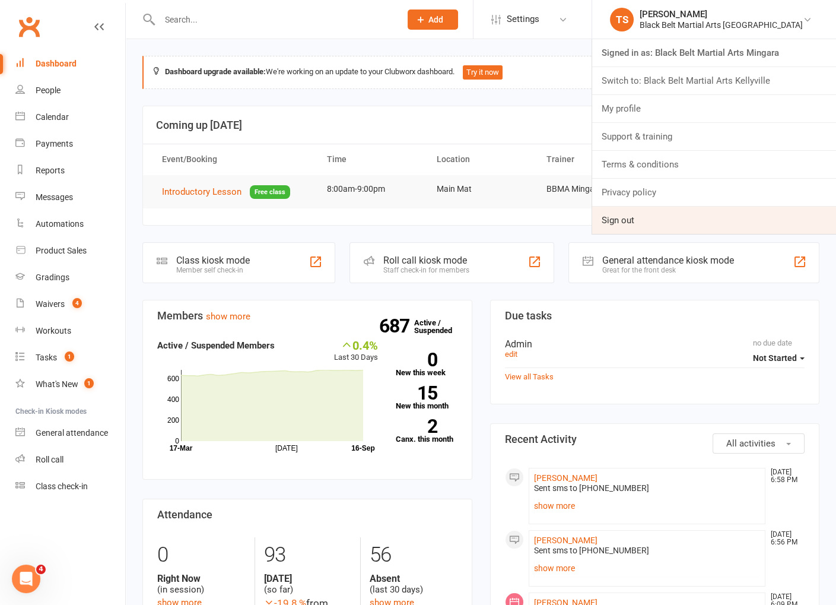
click at [699, 226] on link "Sign out" at bounding box center [714, 220] width 244 height 27
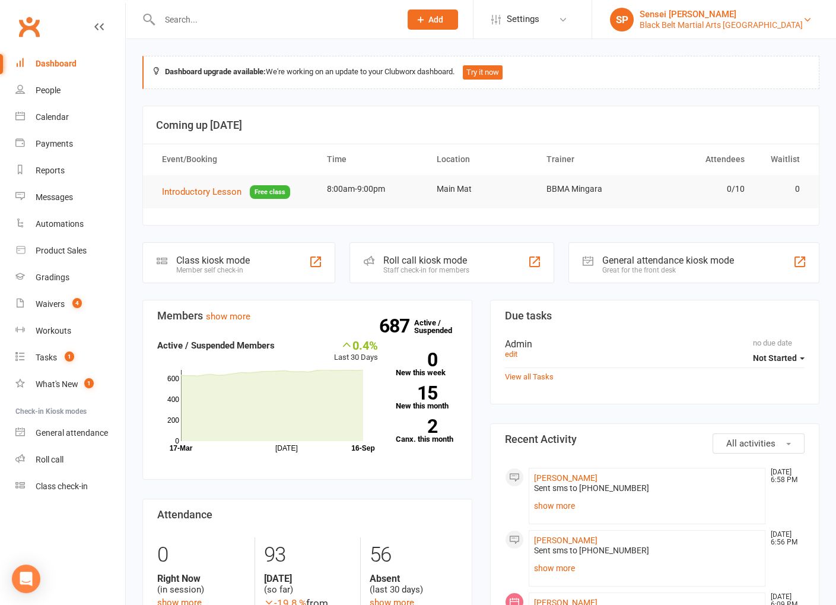
click at [794, 26] on div "Black Belt Martial Arts [GEOGRAPHIC_DATA]" at bounding box center [721, 25] width 163 height 11
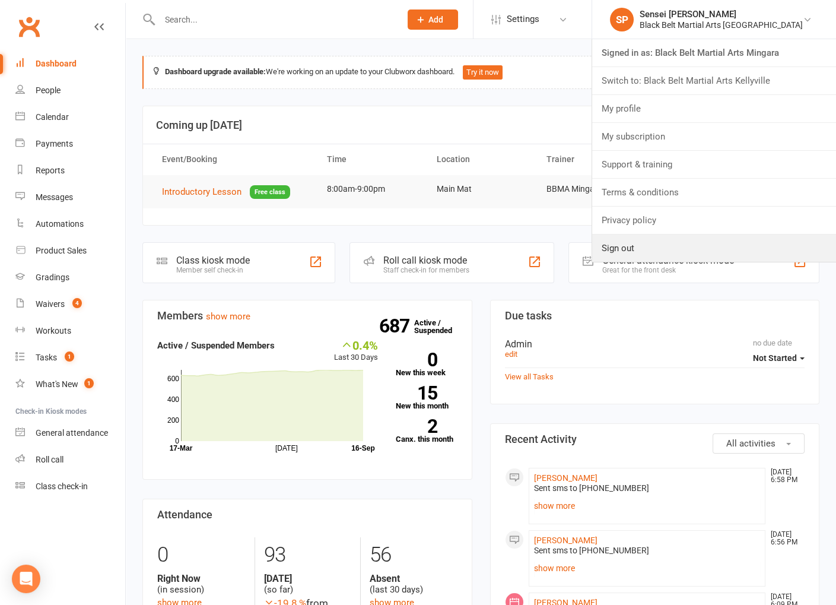
click at [750, 250] on link "Sign out" at bounding box center [714, 247] width 244 height 27
